Goal: Navigation & Orientation: Find specific page/section

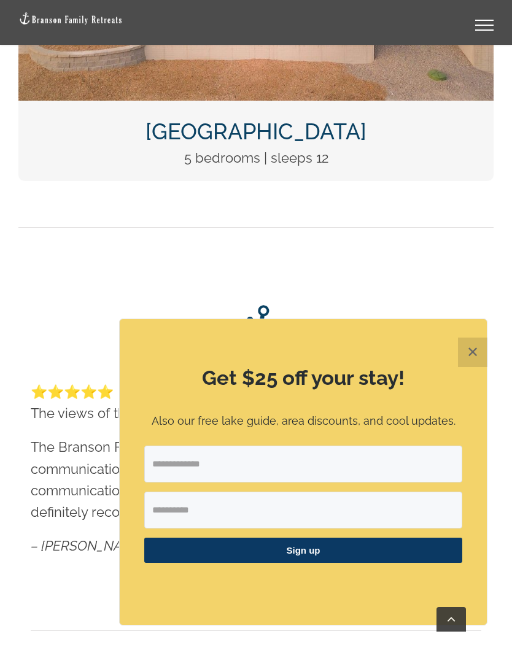
scroll to position [1910, 0]
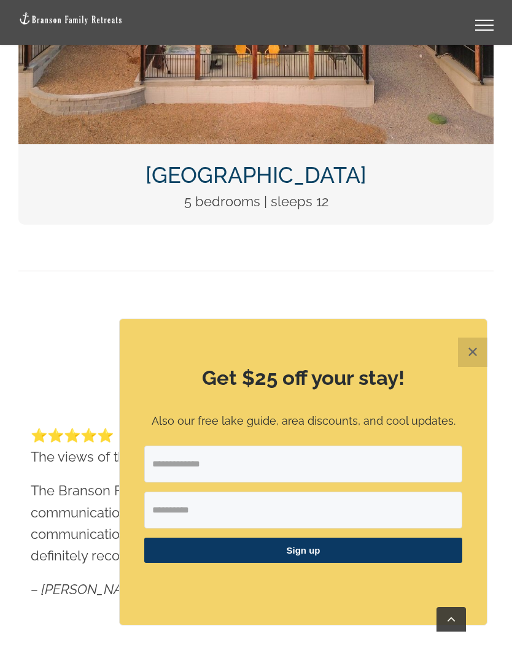
click at [469, 344] on button "✕" at bounding box center [472, 352] width 29 height 29
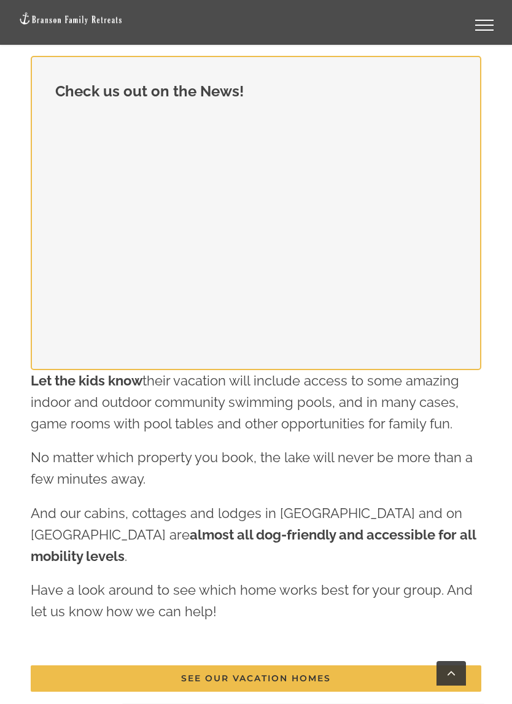
scroll to position [2936, 0]
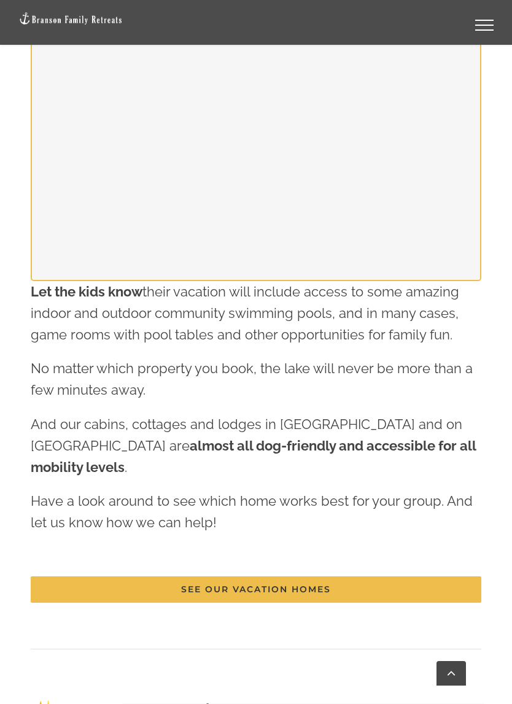
click at [106, 577] on link "See our vacation homes" at bounding box center [256, 590] width 451 height 26
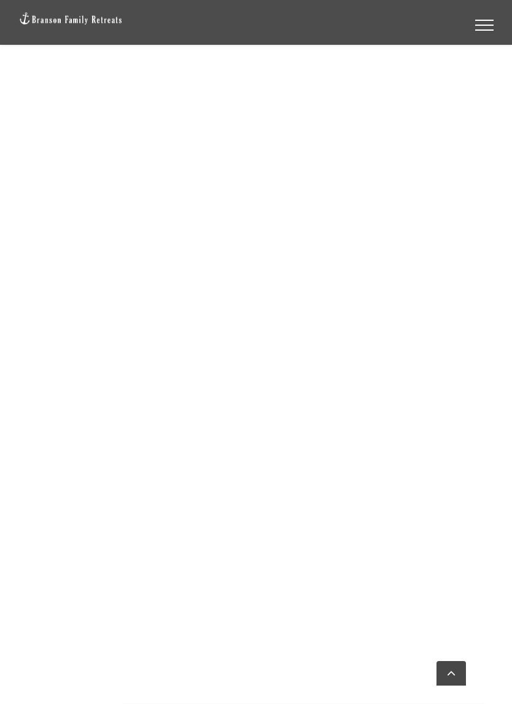
scroll to position [1065, 0]
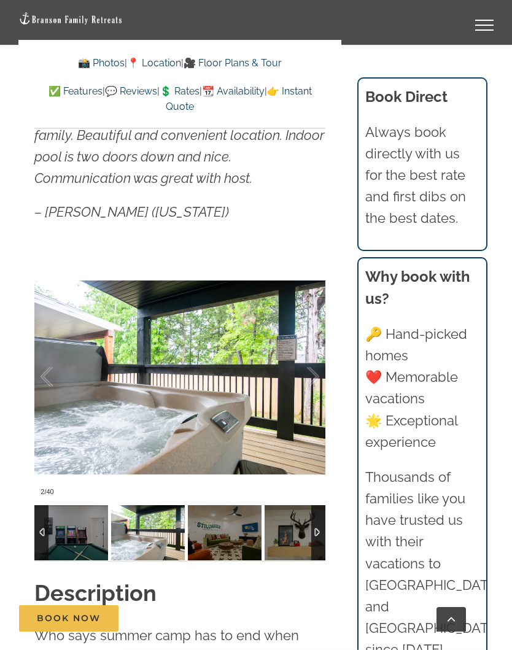
scroll to position [1119, 0]
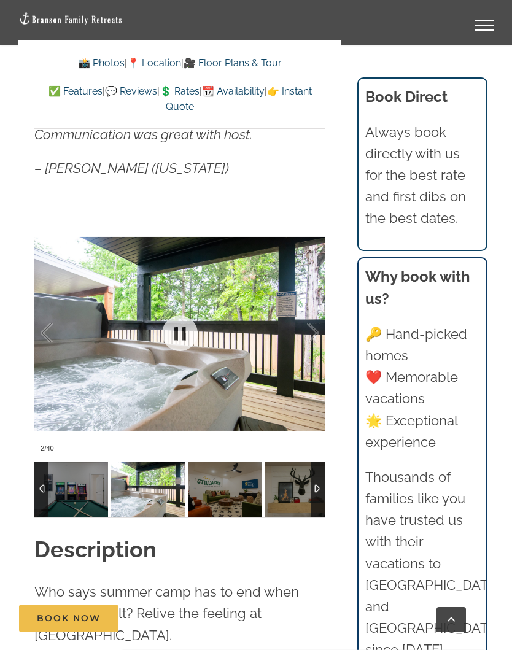
click at [122, 322] on div at bounding box center [179, 333] width 291 height 249
click at [194, 324] on link at bounding box center [179, 333] width 49 height 49
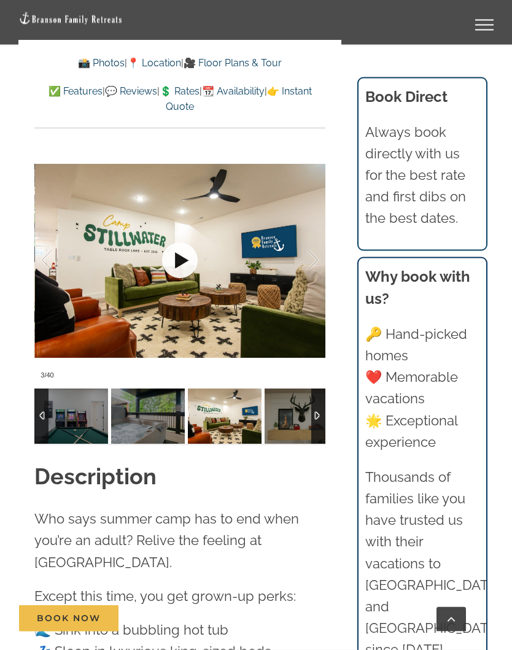
click at [196, 252] on link at bounding box center [179, 260] width 49 height 49
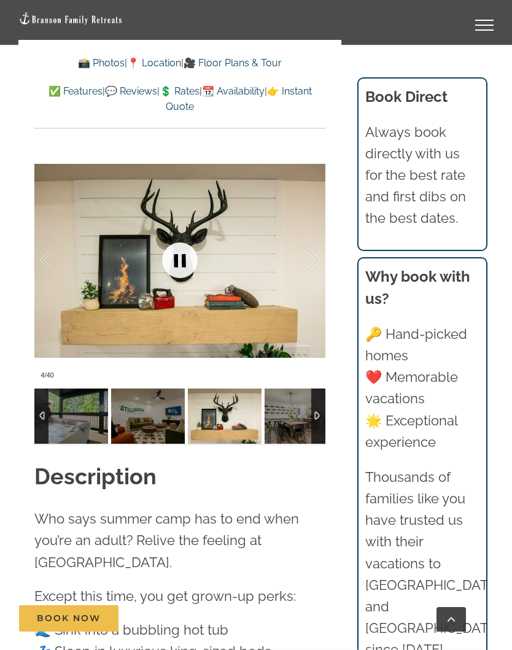
click at [183, 251] on link at bounding box center [179, 260] width 49 height 49
click at [176, 251] on link at bounding box center [179, 260] width 49 height 49
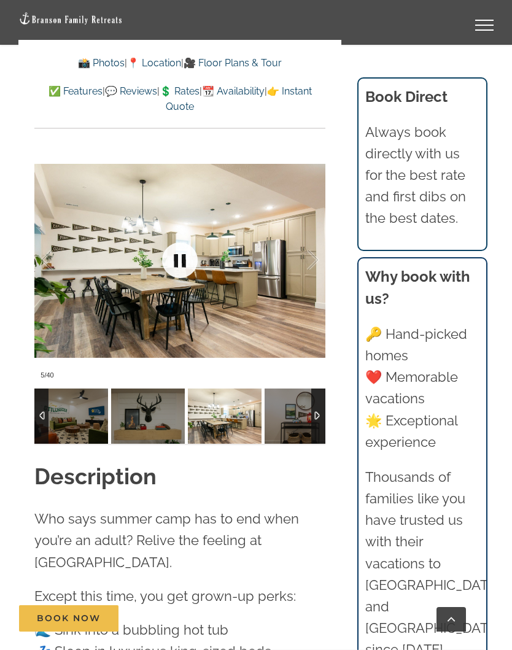
click at [171, 238] on link at bounding box center [179, 260] width 49 height 49
click at [188, 251] on link at bounding box center [179, 260] width 49 height 49
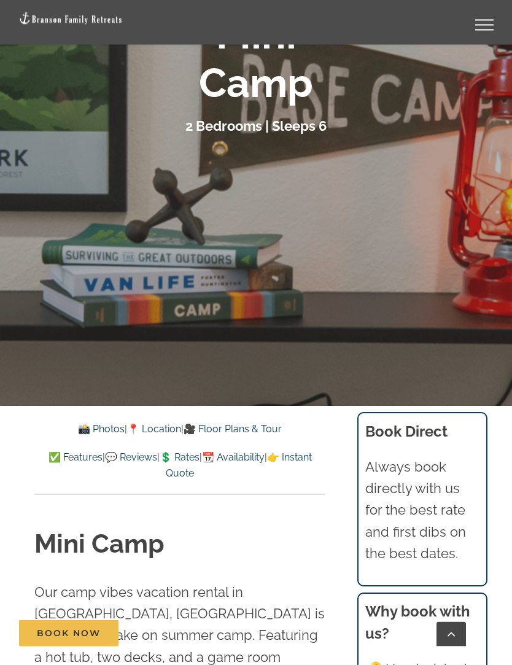
scroll to position [273, 0]
